Goal: Information Seeking & Learning: Check status

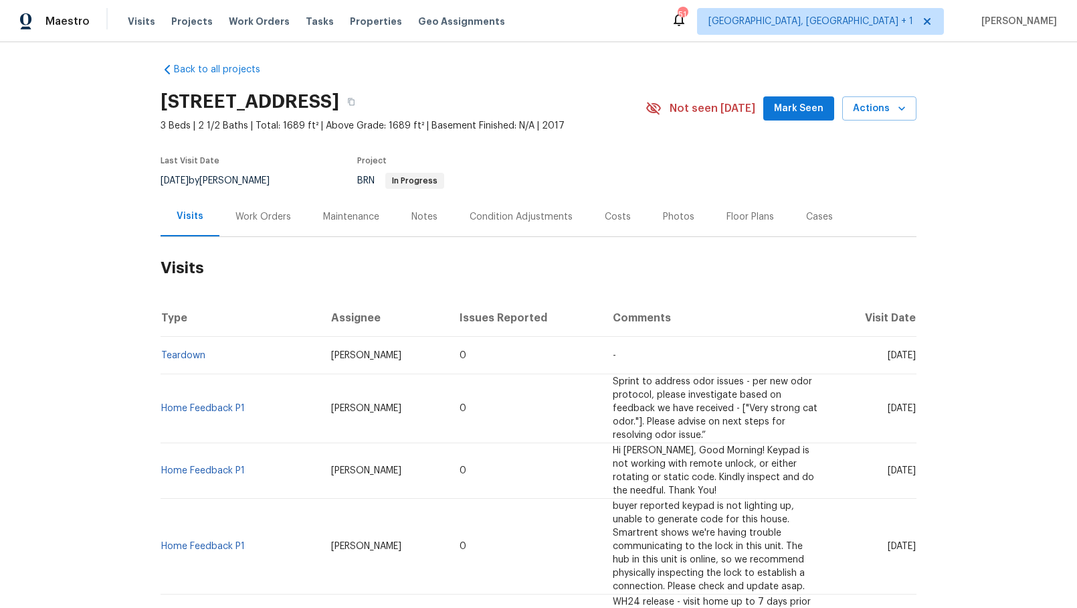
scroll to position [7, 0]
click at [258, 224] on div "Work Orders" at bounding box center [264, 215] width 88 height 39
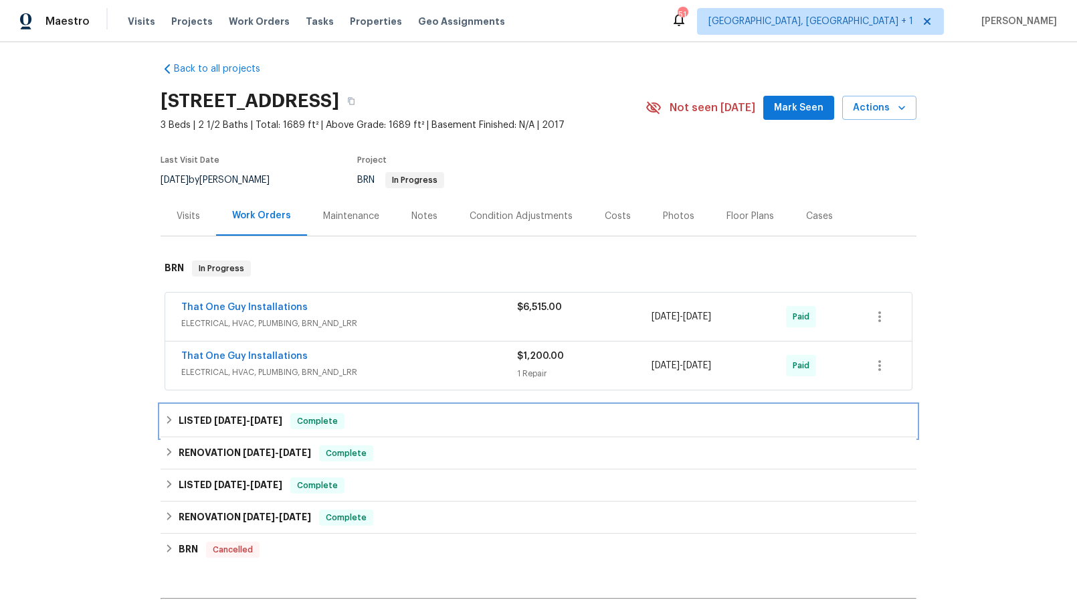
click at [209, 418] on h6 "LISTED [DATE] - [DATE]" at bounding box center [231, 421] width 104 height 16
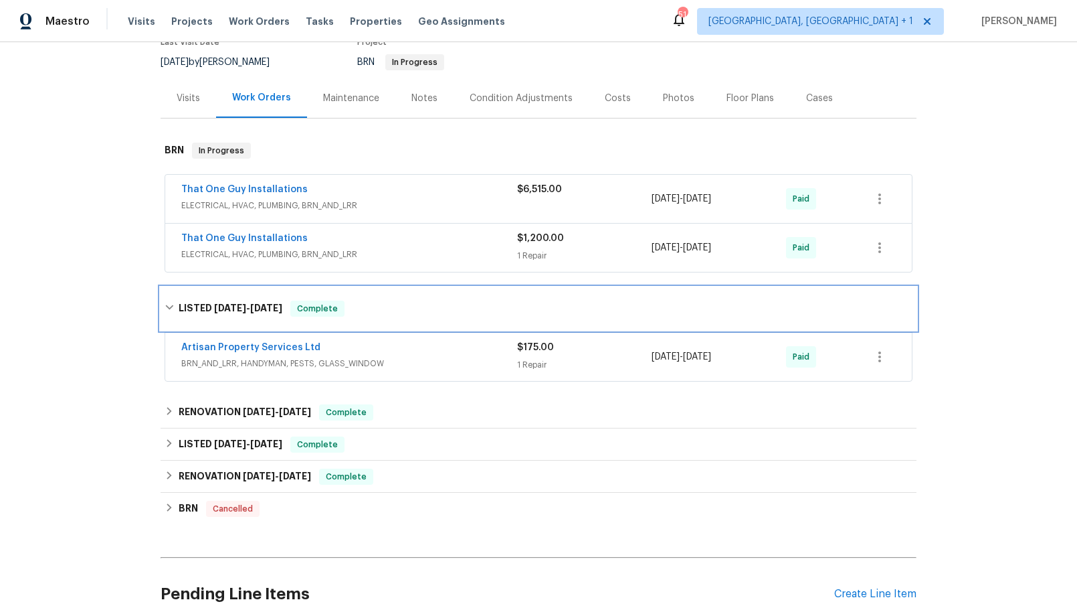
scroll to position [125, 0]
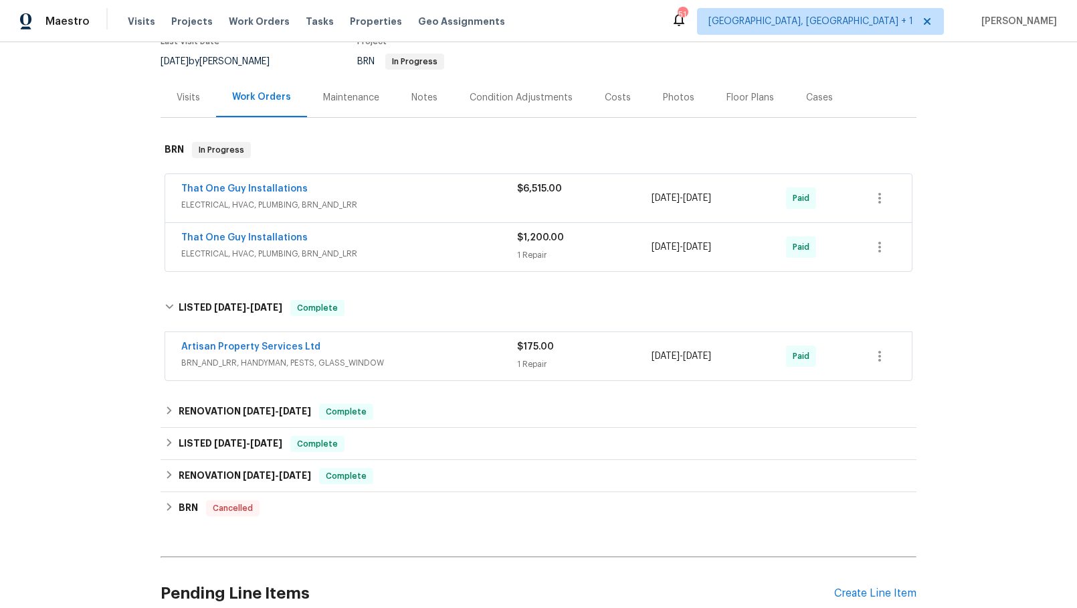
click at [416, 347] on div "Artisan Property Services Ltd" at bounding box center [349, 348] width 336 height 16
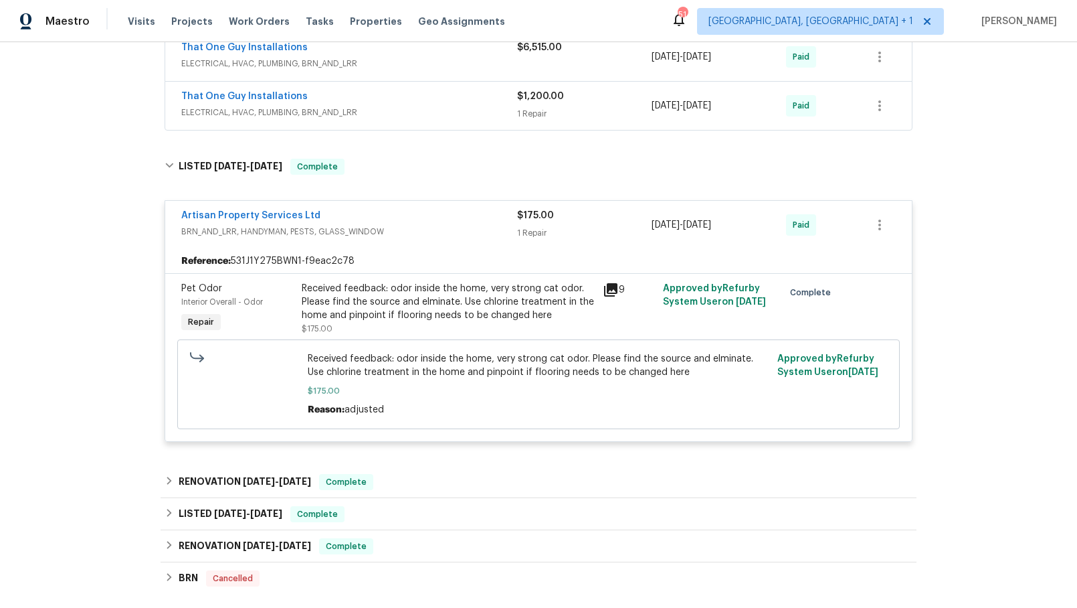
scroll to position [268, 0]
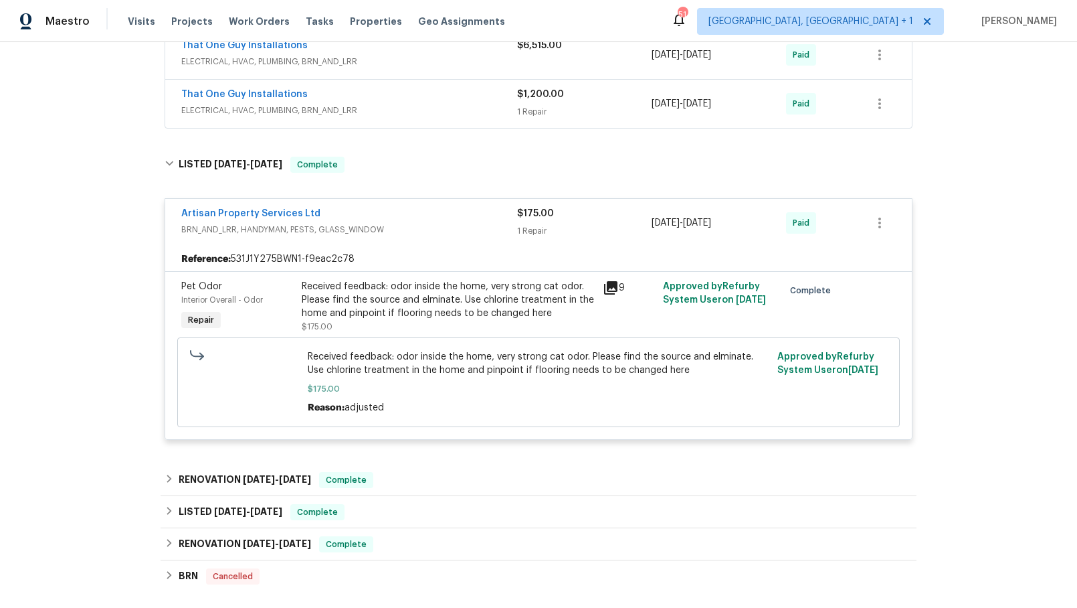
click at [450, 310] on div "Received feedback: odor inside the home, very strong cat odor. Please find the …" at bounding box center [448, 300] width 293 height 40
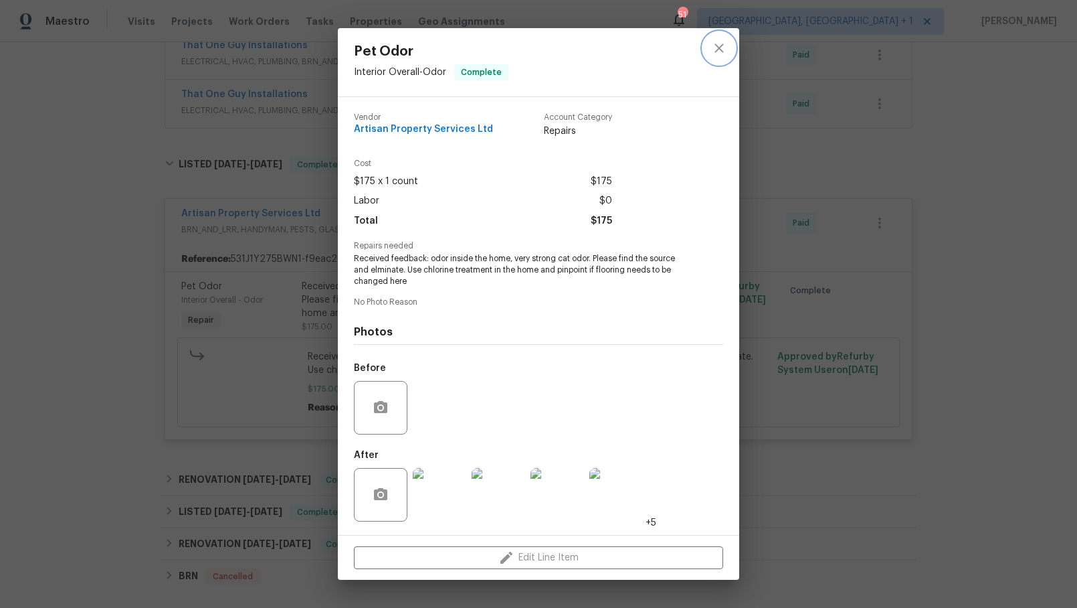
click at [714, 45] on icon "close" at bounding box center [719, 48] width 16 height 16
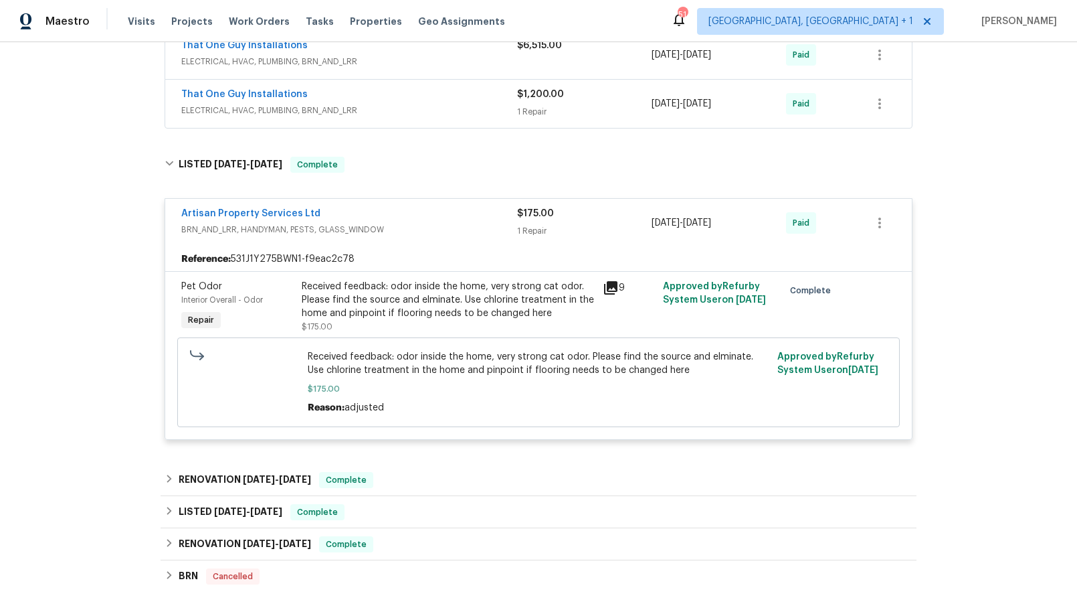
click at [514, 361] on span "Received feedback: odor inside the home, very strong cat odor. Please find the …" at bounding box center [539, 363] width 462 height 27
click at [261, 209] on link "Artisan Property Services Ltd" at bounding box center [250, 213] width 139 height 9
